Goal: Find specific page/section: Find specific page/section

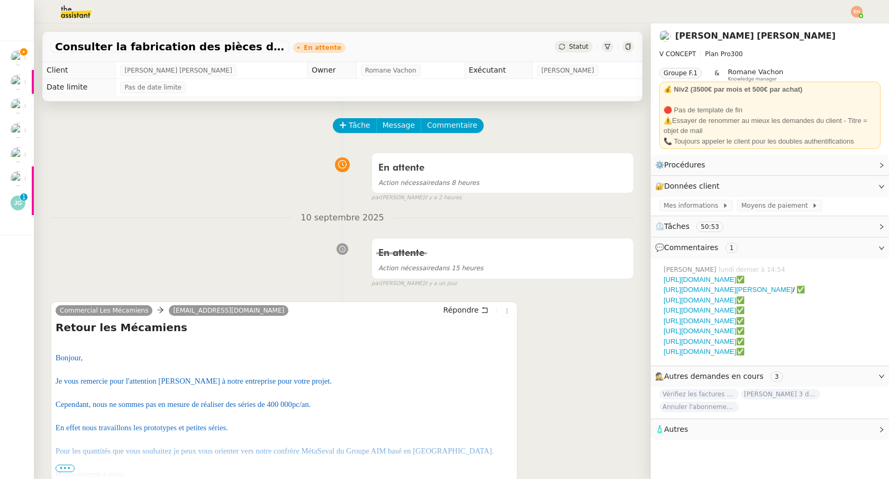
scroll to position [3, 0]
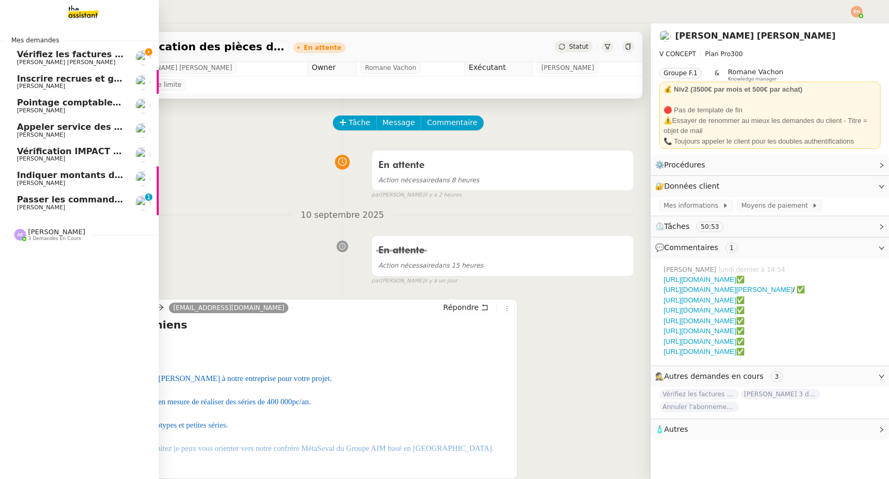
click at [23, 64] on span "[PERSON_NAME] [PERSON_NAME]" at bounding box center [66, 62] width 98 height 7
